Goal: Browse casually: Explore the website without a specific task or goal

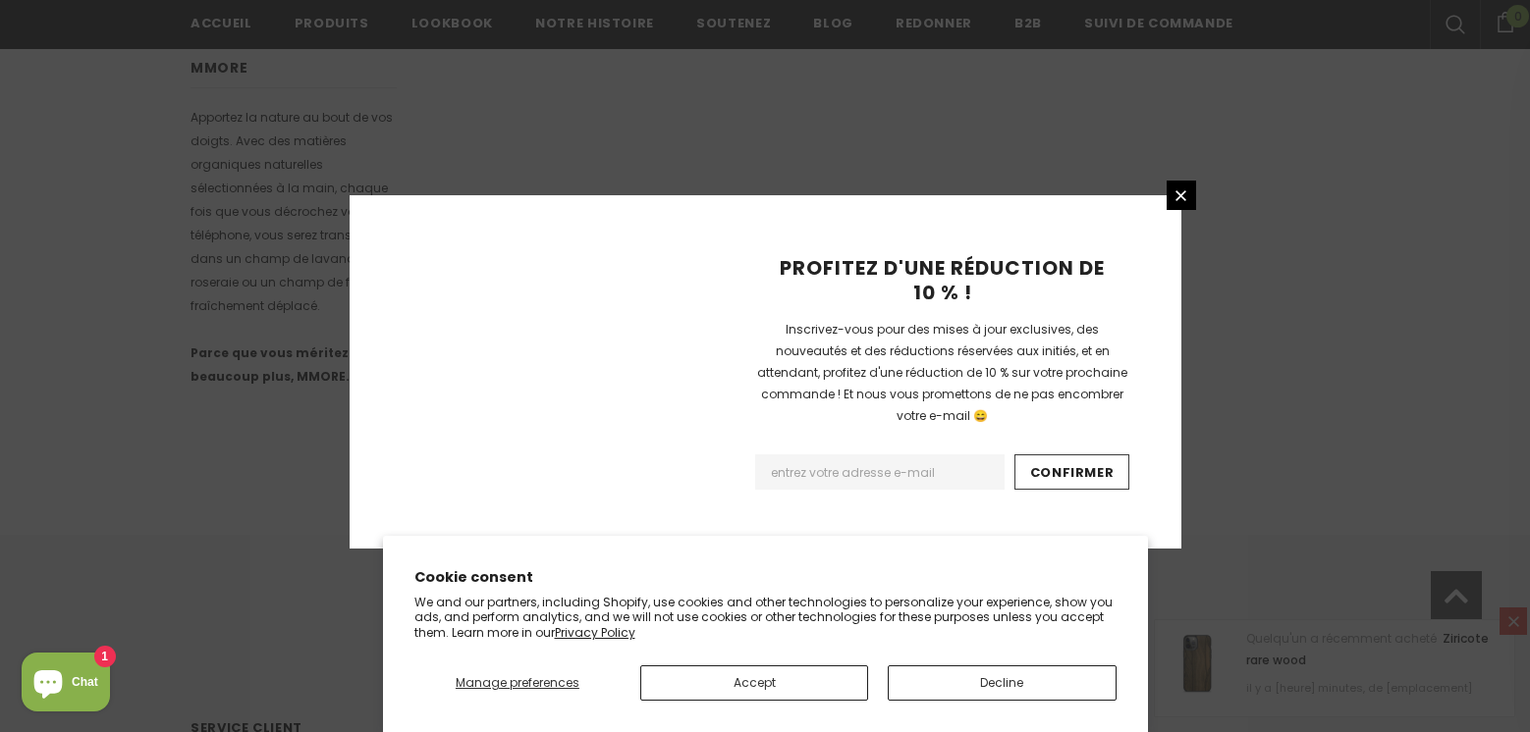
scroll to position [1327, 0]
